Goal: Information Seeking & Learning: Learn about a topic

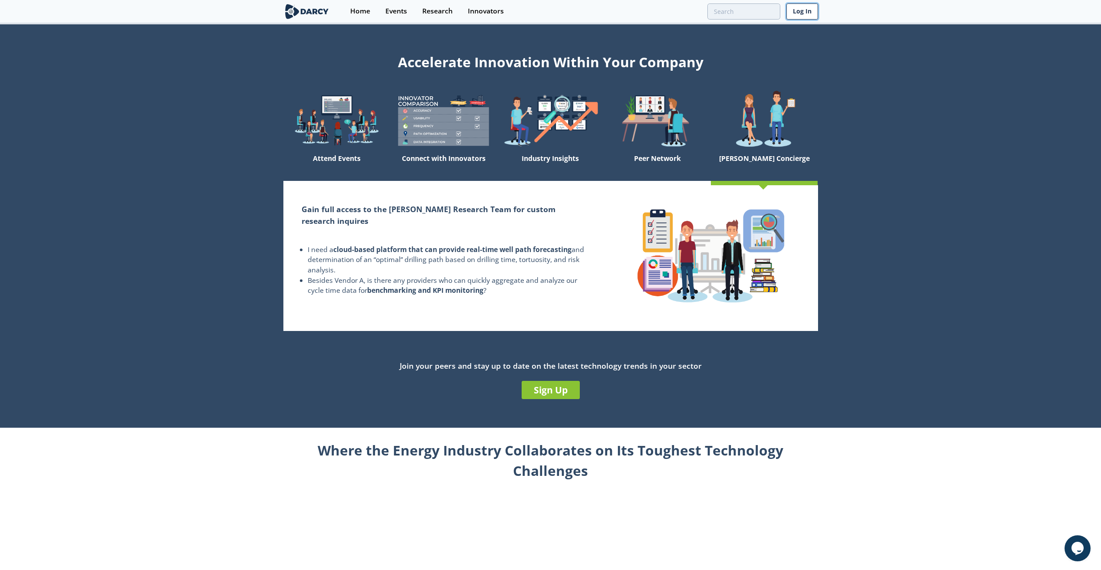
click at [658, 16] on link "Log In" at bounding box center [802, 11] width 32 height 16
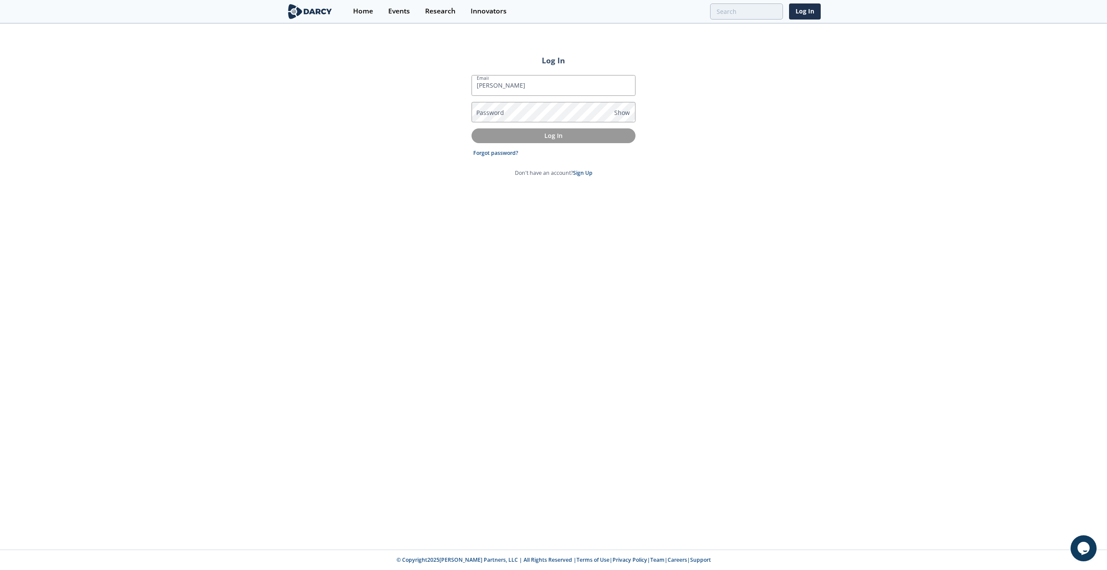
type input "[PERSON_NAME][EMAIL_ADDRESS][PERSON_NAME][DOMAIN_NAME]"
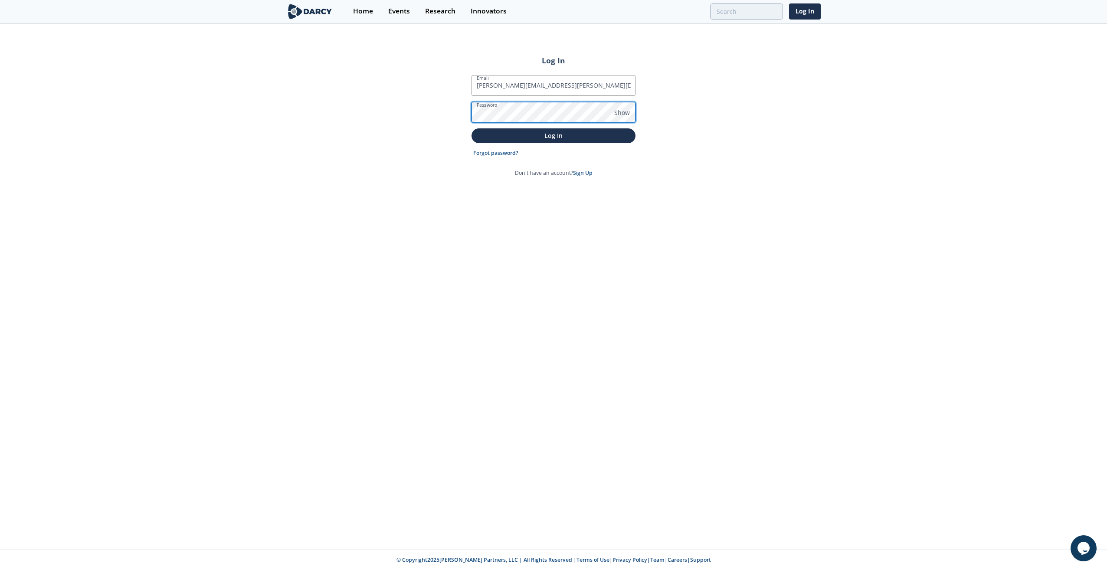
click at [472, 128] on button "Log In" at bounding box center [554, 135] width 164 height 14
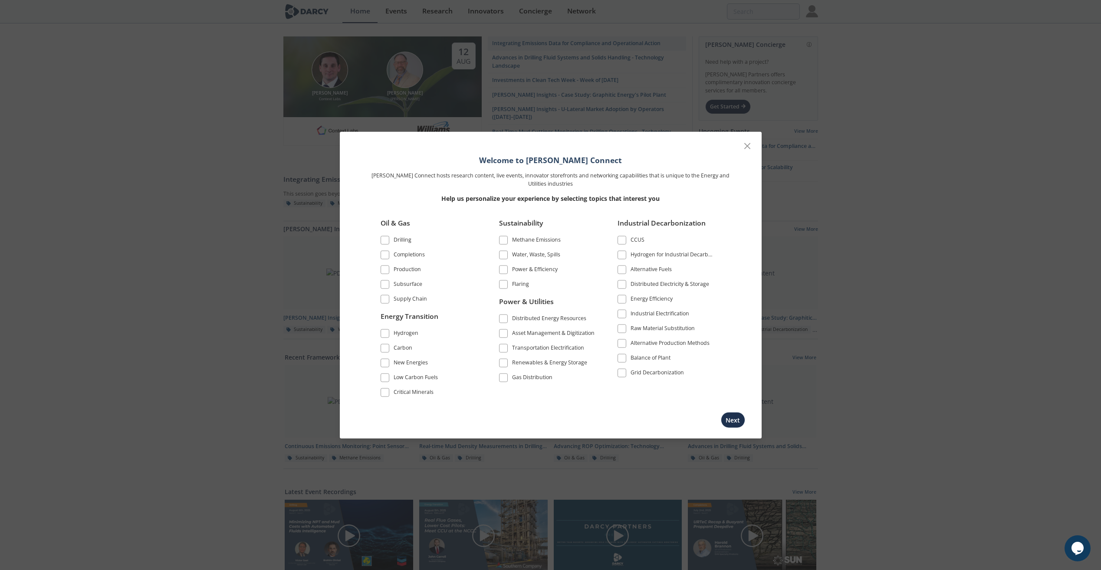
click at [386, 242] on span at bounding box center [385, 240] width 6 height 6
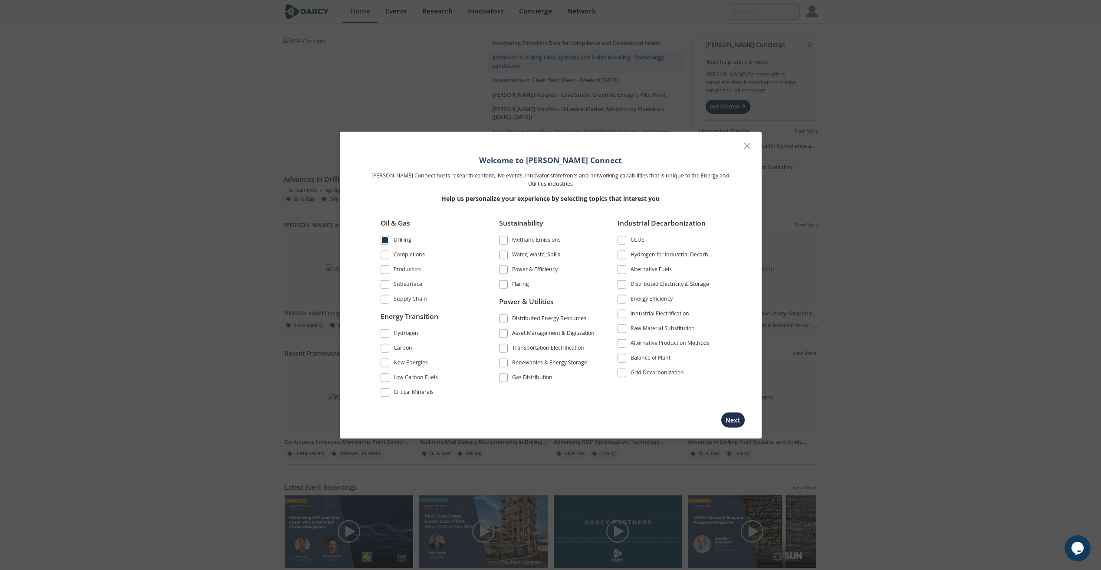
click at [385, 285] on span at bounding box center [385, 285] width 6 height 6
click at [386, 302] on span at bounding box center [385, 299] width 6 height 6
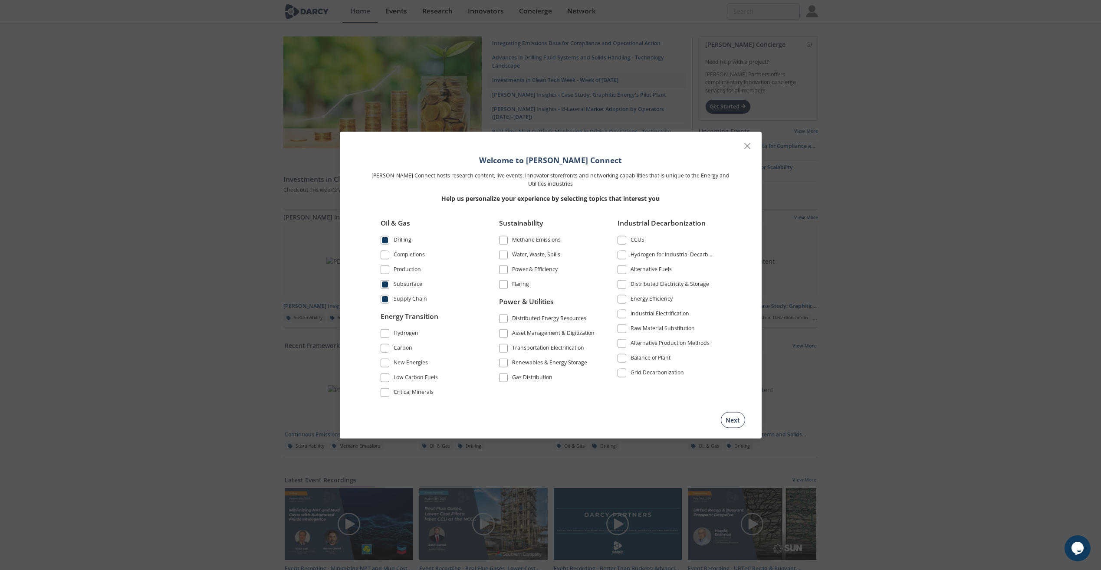
click at [658, 413] on button "Next" at bounding box center [733, 420] width 24 height 16
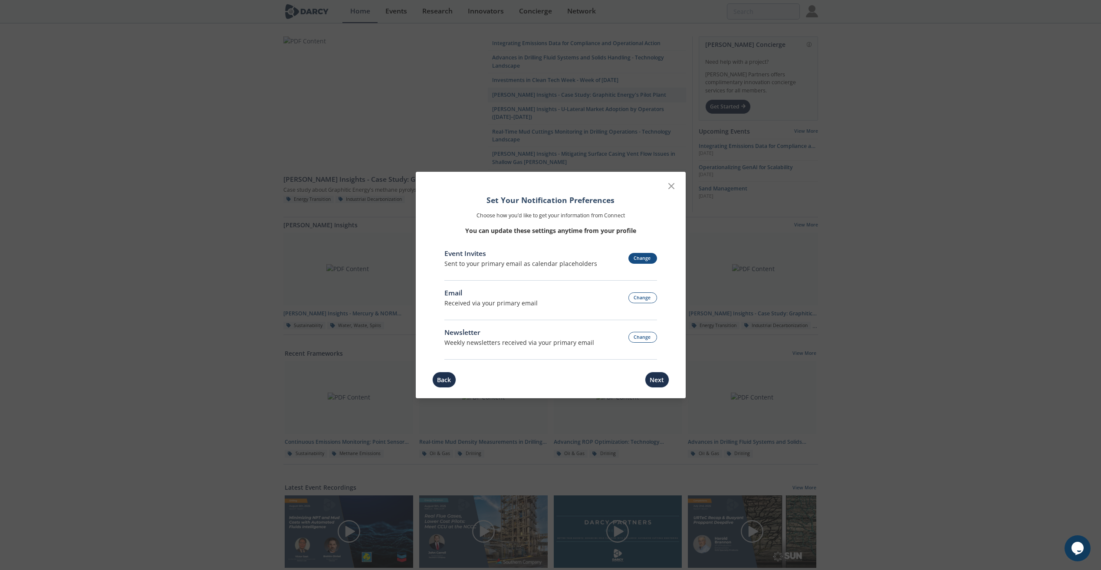
click at [643, 256] on button "Change" at bounding box center [642, 258] width 29 height 11
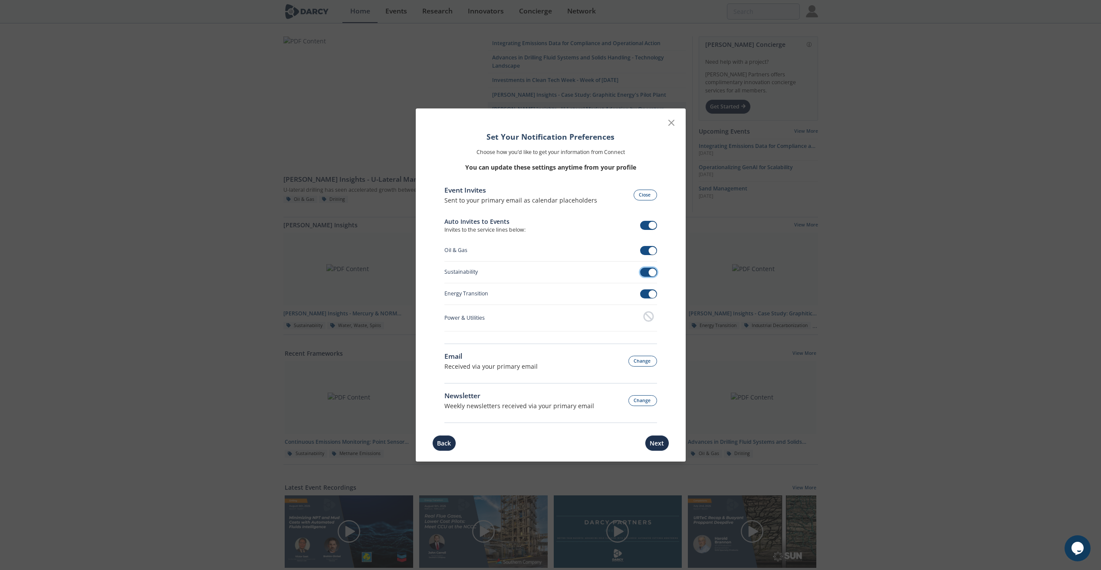
click at [650, 274] on span at bounding box center [653, 273] width 8 height 8
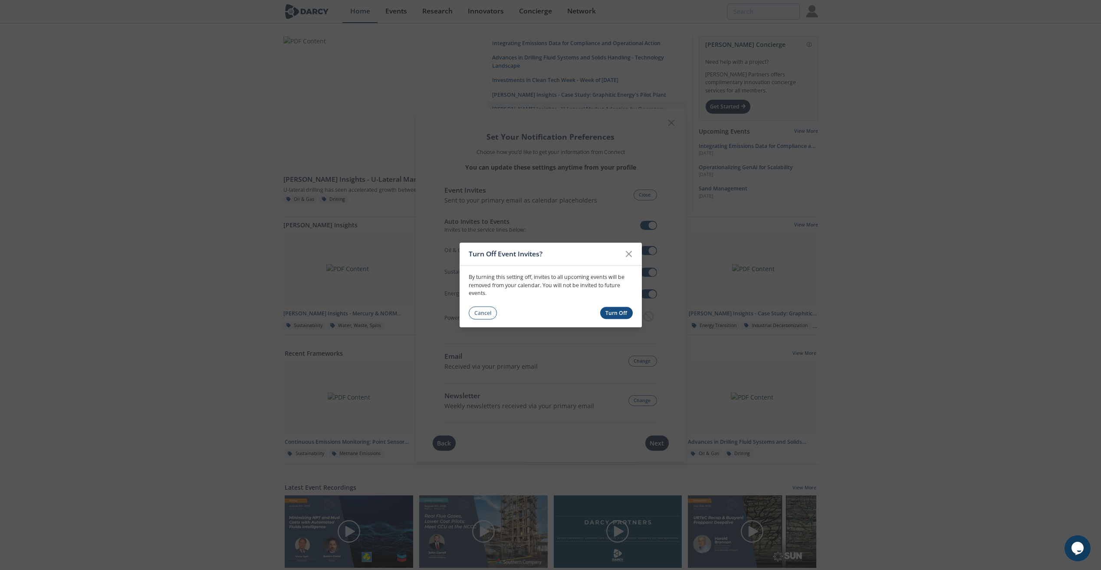
click at [611, 315] on button "Turn Off" at bounding box center [616, 313] width 33 height 13
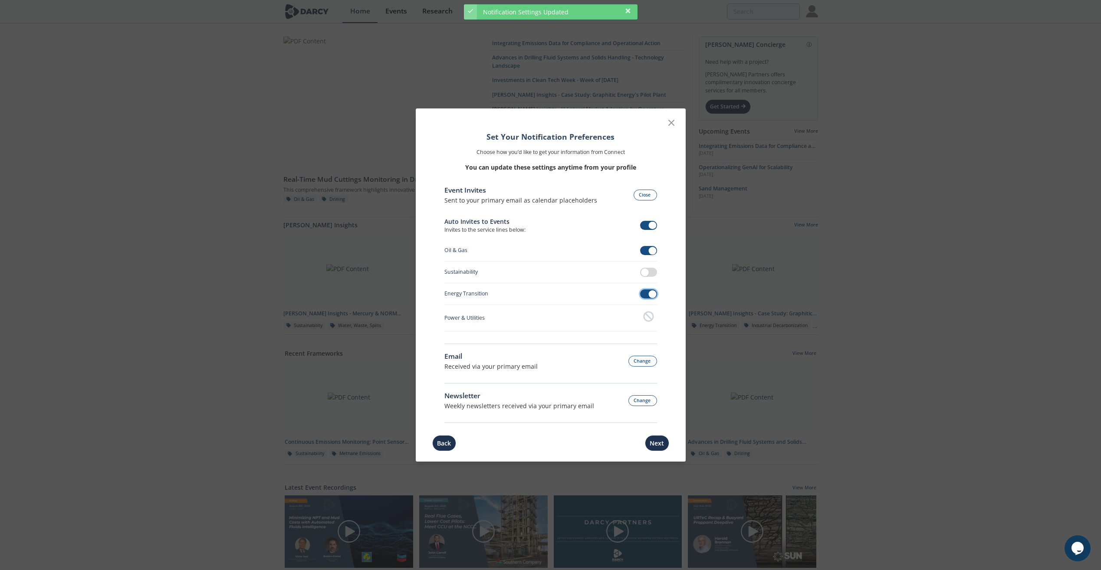
click at [651, 292] on span at bounding box center [653, 294] width 8 height 8
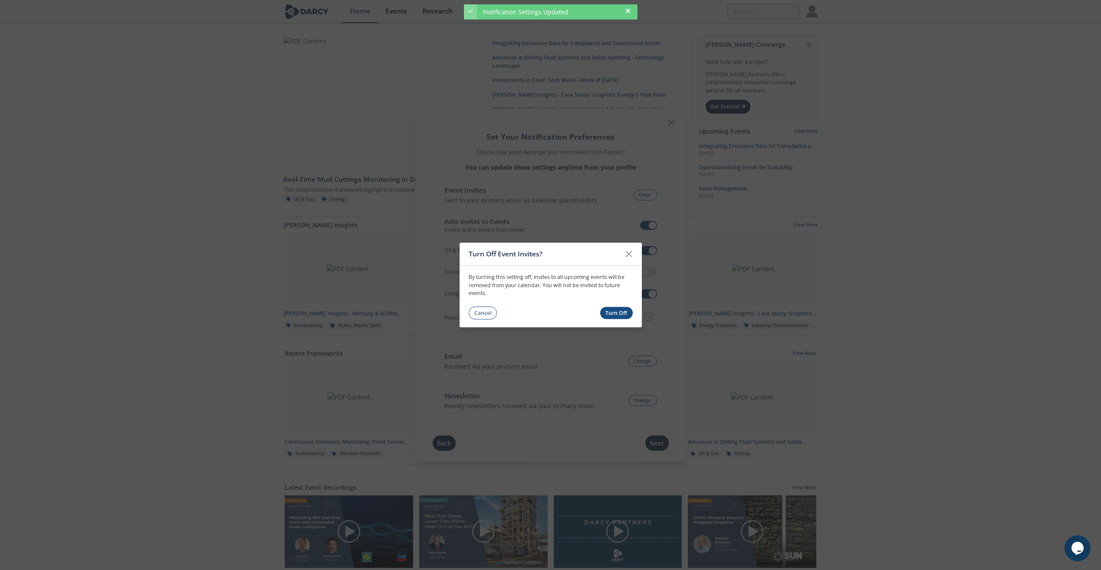
click at [615, 310] on button "Turn Off" at bounding box center [616, 313] width 33 height 13
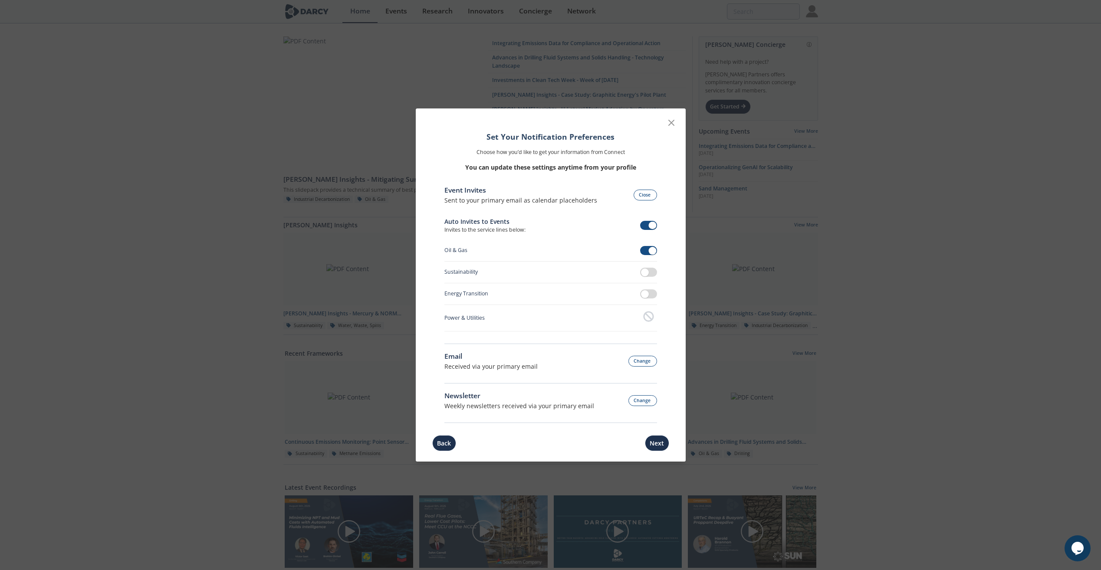
click at [656, 413] on button "Next" at bounding box center [657, 443] width 24 height 16
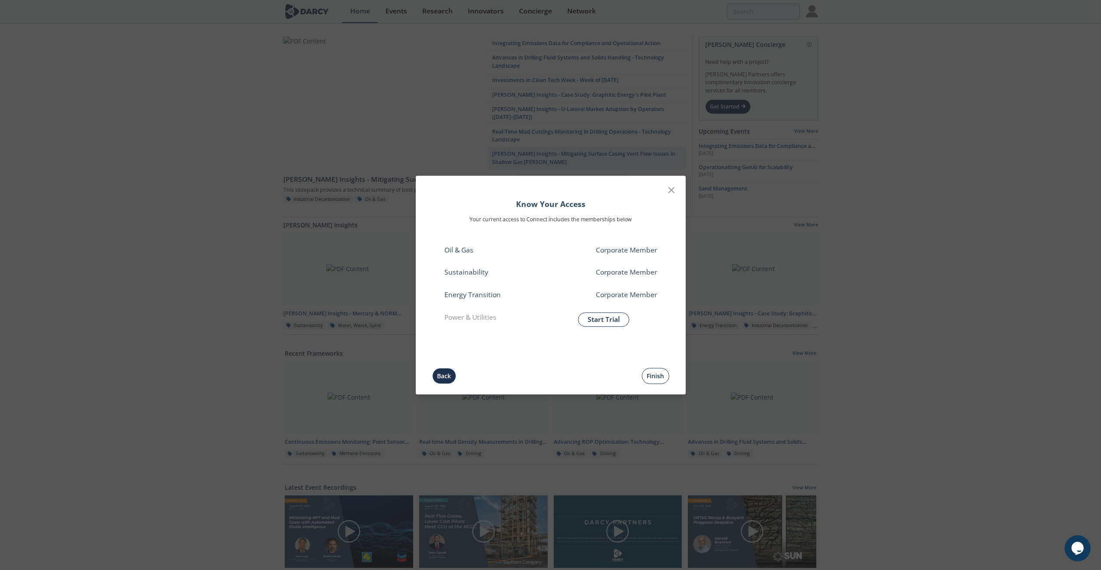
click at [654, 375] on button "Finish" at bounding box center [655, 376] width 27 height 16
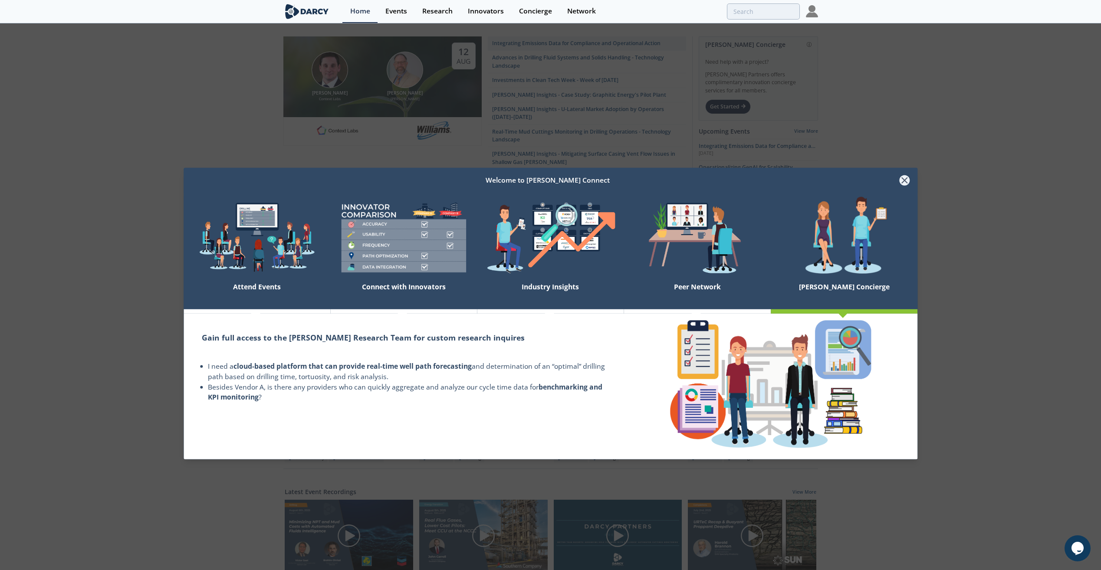
click at [658, 180] on icon at bounding box center [904, 180] width 10 height 10
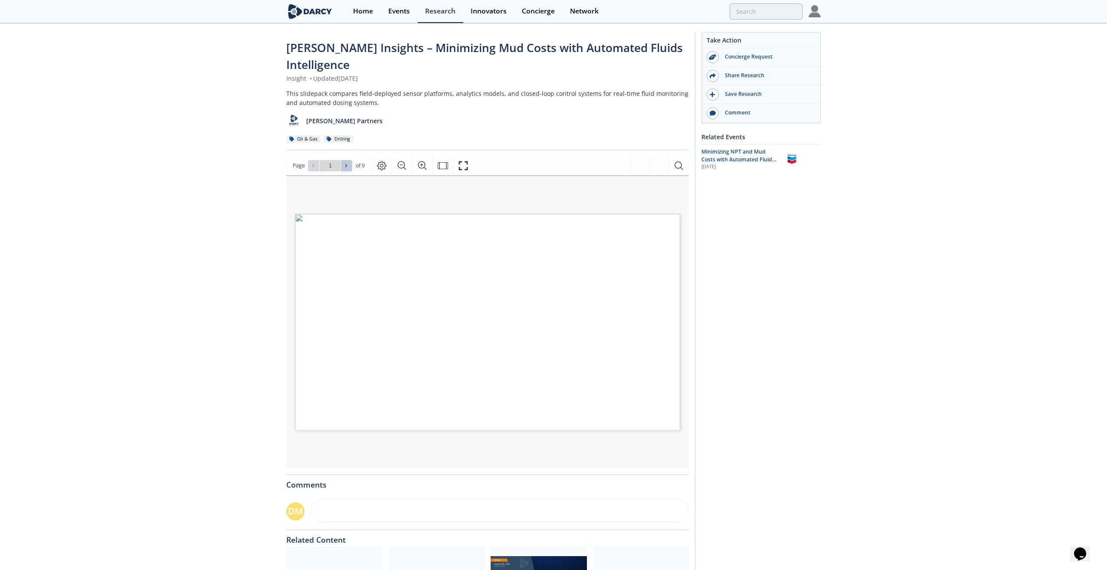
click at [349, 167] on button at bounding box center [346, 165] width 11 height 11
type input "2"
click at [350, 165] on button at bounding box center [346, 165] width 11 height 11
type input "3"
click at [344, 167] on icon at bounding box center [346, 165] width 5 height 5
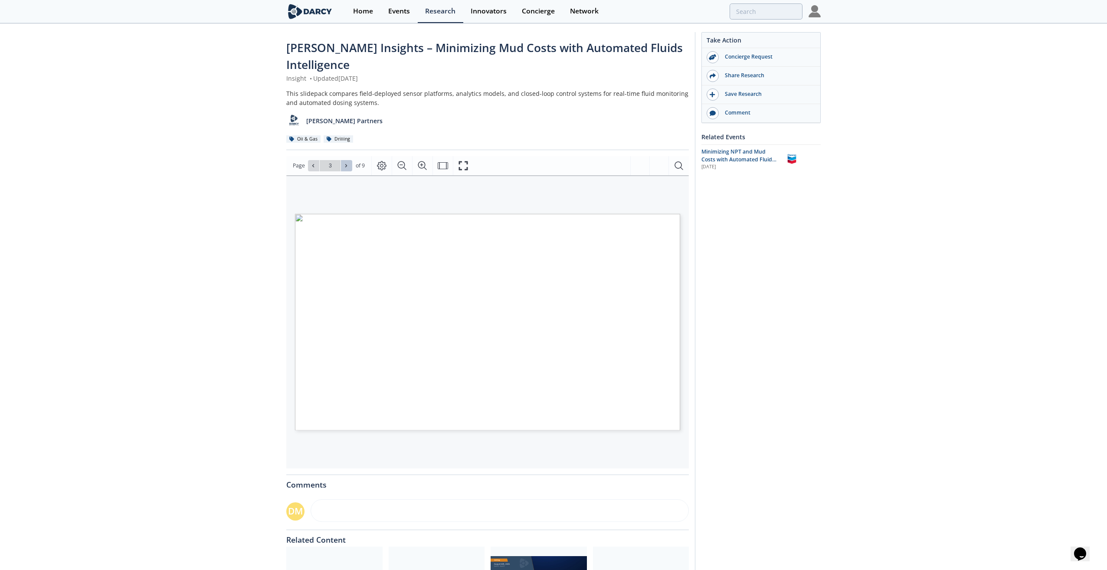
type input "4"
click at [349, 167] on button at bounding box center [346, 165] width 11 height 11
click at [348, 161] on button at bounding box center [346, 165] width 11 height 11
click at [314, 168] on icon at bounding box center [313, 165] width 5 height 5
click at [344, 166] on icon at bounding box center [346, 165] width 5 height 5
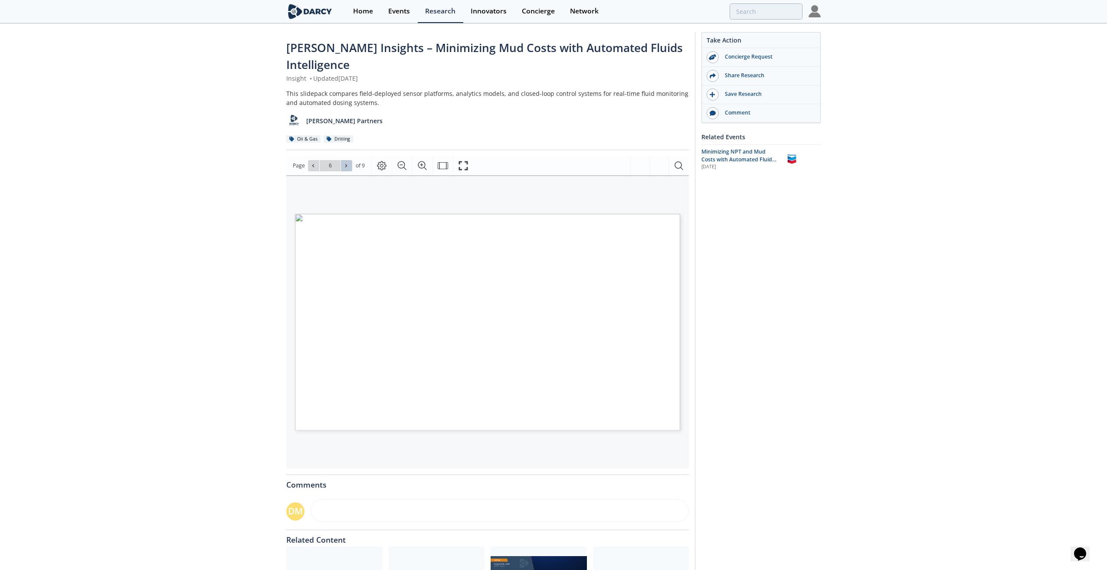
click at [344, 166] on icon at bounding box center [346, 165] width 5 height 5
click at [348, 168] on span at bounding box center [347, 166] width 6 height 6
type input "9"
